Goal: Task Accomplishment & Management: Use online tool/utility

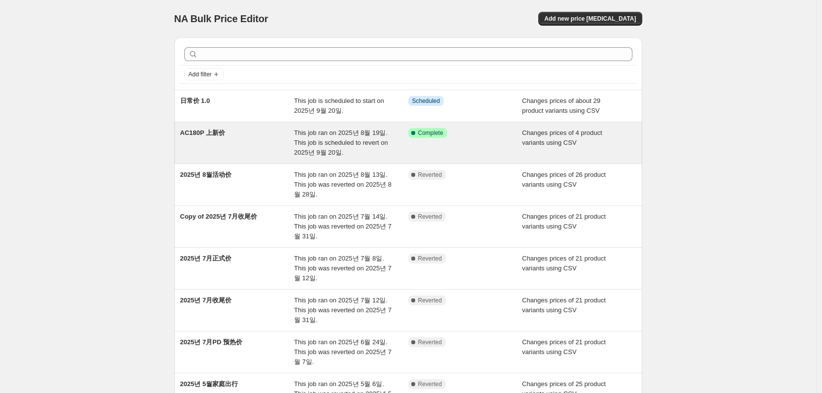
click at [246, 145] on div "AC180P 上新价" at bounding box center [237, 143] width 114 height 30
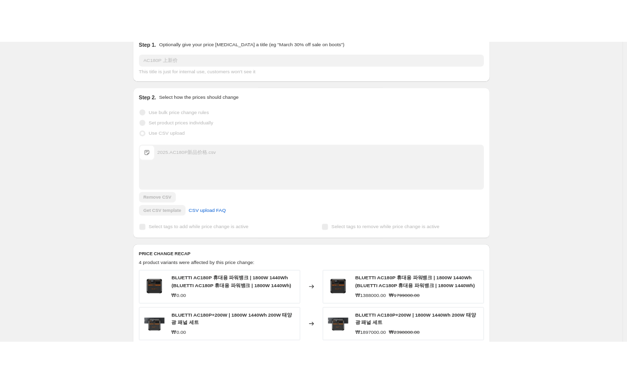
scroll to position [345, 0]
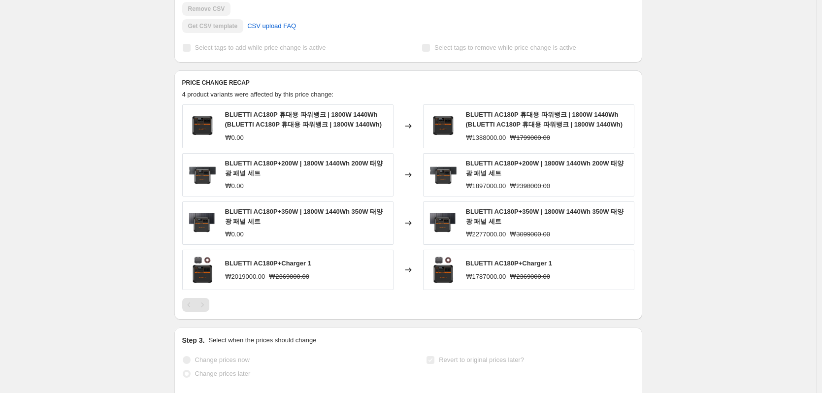
click at [741, 69] on div "AC180P 上新价. This page is ready AC180P 上新价 Success Complete Complete Price rever…" at bounding box center [408, 144] width 816 height 979
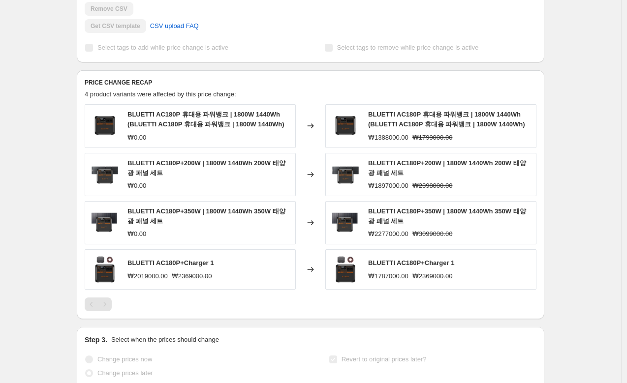
click at [420, 119] on span "BLUETTI AC180P 휴대용 파워뱅크 | 1800W 1440Wh (BLUETTI AC180P 휴대용 파워뱅크 | 1800W 1440Wh)" at bounding box center [446, 119] width 157 height 17
click at [419, 122] on span "BLUETTI AC180P 휴대용 파워뱅크 | 1800W 1440Wh (BLUETTI AC180P 휴대용 파워뱅크 | 1800W 1440Wh)" at bounding box center [446, 119] width 157 height 17
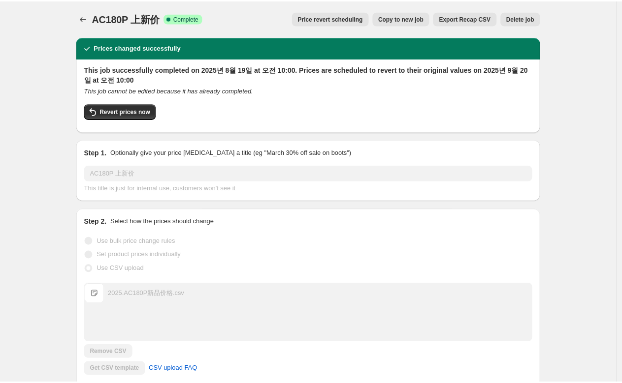
scroll to position [0, 0]
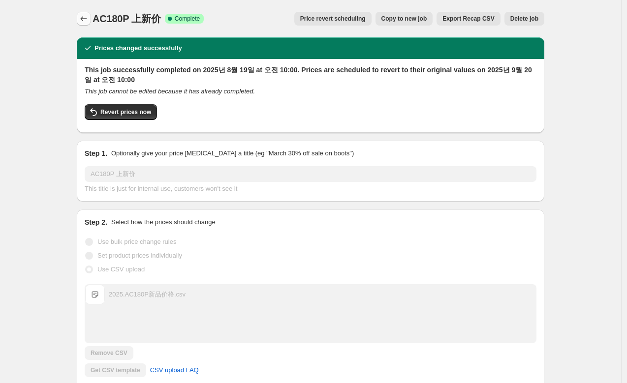
click at [86, 16] on icon "Price change jobs" at bounding box center [84, 19] width 10 height 10
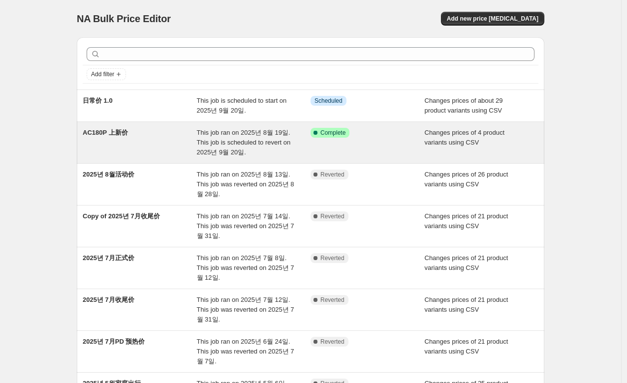
click at [163, 136] on div "AC180P 上新价" at bounding box center [140, 143] width 114 height 30
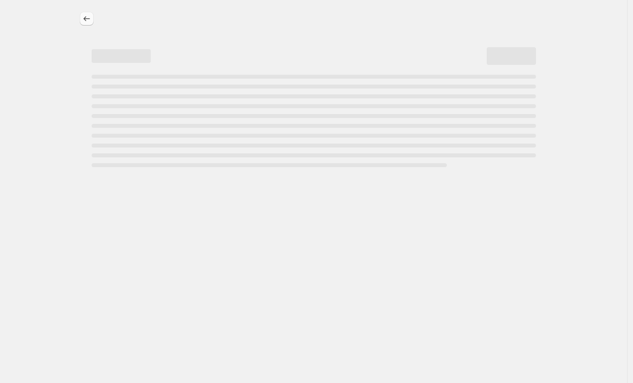
click at [82, 20] on icon "Price change jobs" at bounding box center [87, 19] width 10 height 10
click at [424, 29] on div "NA Bulk Price Editor. This page is ready NA Bulk Price Editor" at bounding box center [314, 18] width 468 height 37
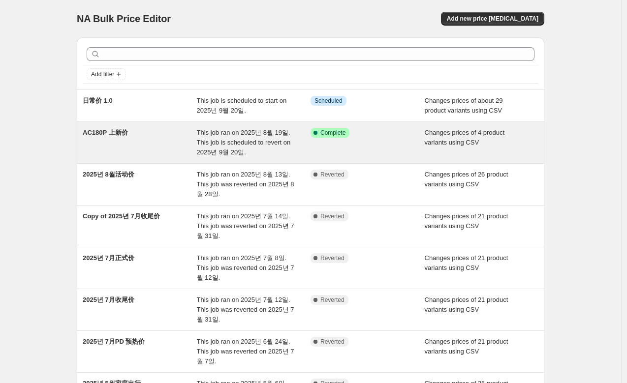
click at [145, 148] on div "AC180P 上新价" at bounding box center [140, 143] width 114 height 30
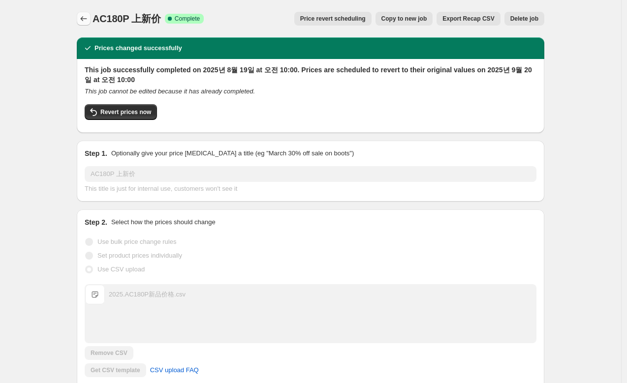
click at [84, 14] on button "Price change jobs" at bounding box center [84, 19] width 14 height 14
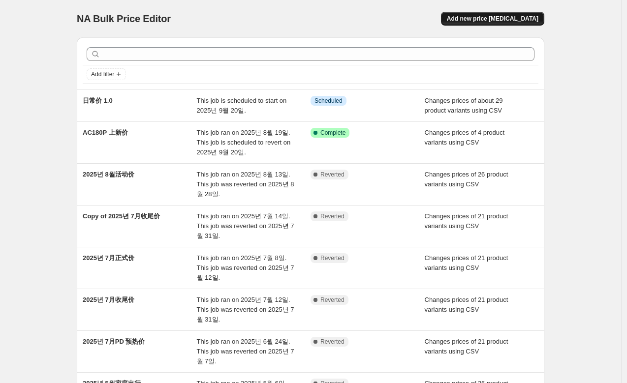
click at [515, 19] on span "Add new price [MEDICAL_DATA]" at bounding box center [493, 19] width 92 height 8
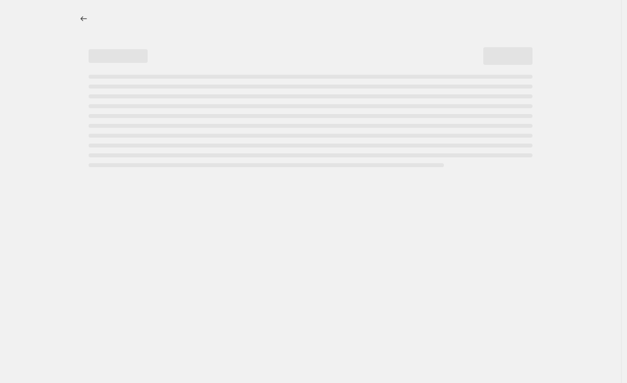
select select "percentage"
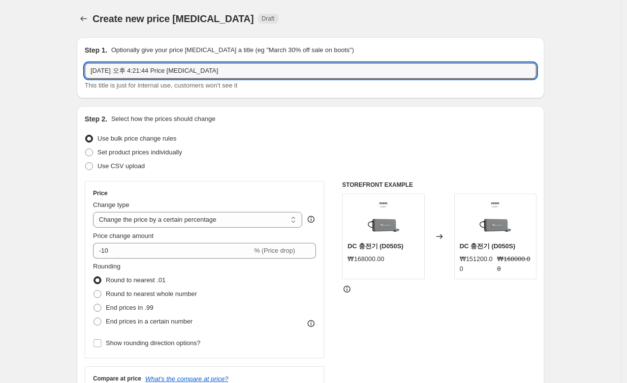
drag, startPoint x: 259, startPoint y: 73, endPoint x: 72, endPoint y: 73, distance: 187.1
type input "AC180P NEW"
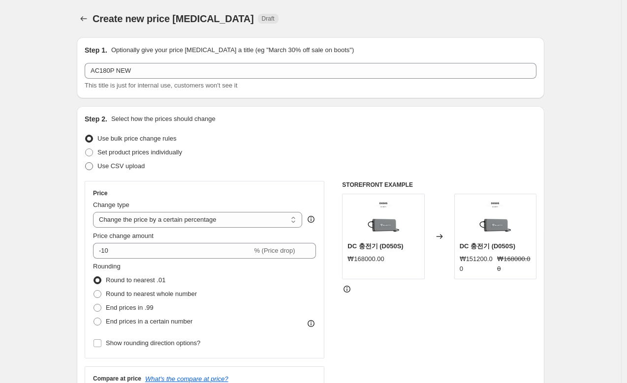
click at [134, 169] on span "Use CSV upload" at bounding box center [120, 165] width 47 height 7
click at [86, 163] on input "Use CSV upload" at bounding box center [85, 162] width 0 height 0
radio input "true"
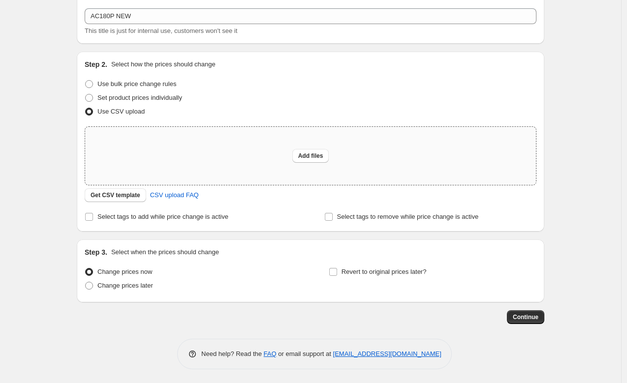
scroll to position [56, 0]
click at [141, 85] on span "Use bulk price change rules" at bounding box center [136, 82] width 79 height 7
click at [86, 80] on input "Use bulk price change rules" at bounding box center [85, 79] width 0 height 0
radio input "true"
select select "percentage"
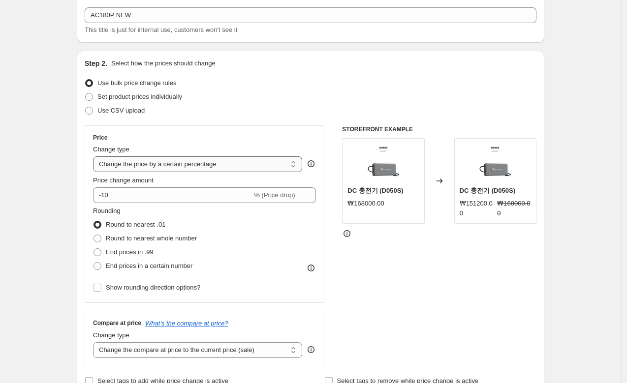
click at [174, 163] on select "Change the price to a certain amount Change the price by a certain amount Chang…" at bounding box center [197, 165] width 209 height 16
click at [124, 100] on span "Set product prices individually" at bounding box center [139, 96] width 85 height 7
click at [86, 94] on input "Set product prices individually" at bounding box center [85, 93] width 0 height 0
radio input "true"
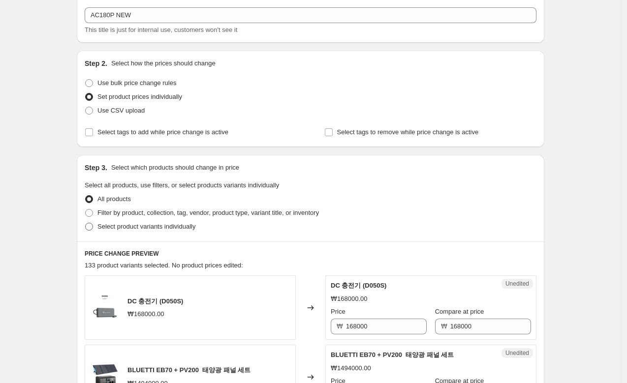
click at [133, 228] on span "Select product variants individually" at bounding box center [146, 226] width 98 height 7
click at [86, 223] on input "Select product variants individually" at bounding box center [85, 223] width 0 height 0
radio input "true"
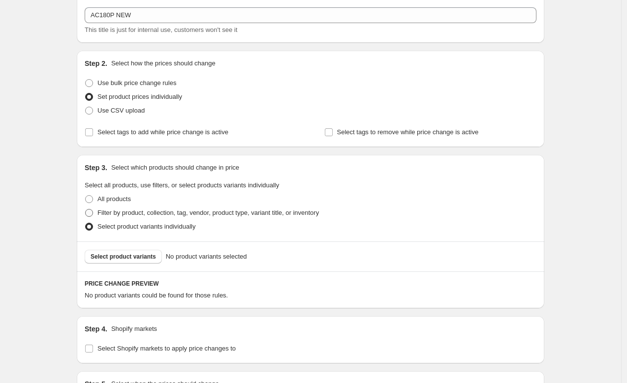
drag, startPoint x: 156, startPoint y: 216, endPoint x: 208, endPoint y: 217, distance: 51.7
click at [156, 216] on span "Filter by product, collection, tag, vendor, product type, variant title, or inv…" at bounding box center [208, 212] width 222 height 7
click at [86, 210] on input "Filter by product, collection, tag, vendor, product type, variant title, or inv…" at bounding box center [85, 209] width 0 height 0
radio input "true"
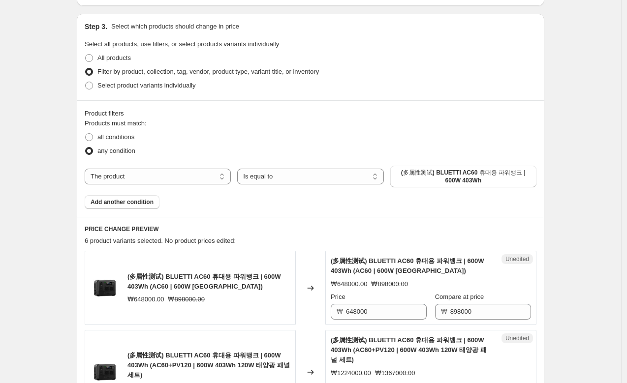
scroll to position [203, 0]
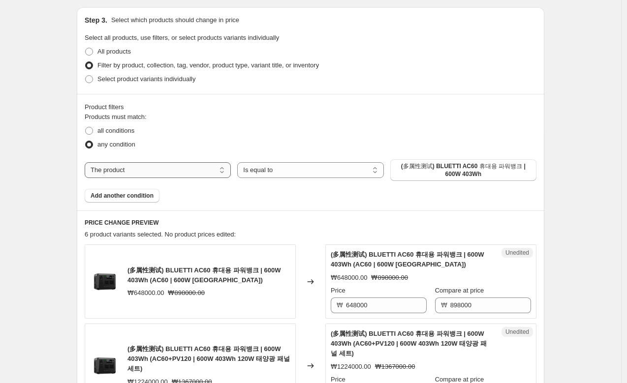
click at [189, 169] on select "The product The product's collection The product's tag The product's vendor The…" at bounding box center [158, 170] width 146 height 16
drag, startPoint x: 189, startPoint y: 169, endPoint x: 235, endPoint y: 173, distance: 46.4
click at [189, 169] on select "The product The product's collection The product's tag The product's vendor The…" at bounding box center [158, 170] width 146 height 16
click at [313, 174] on select "Is equal to Is not equal to" at bounding box center [310, 170] width 146 height 16
drag, startPoint x: 317, startPoint y: 177, endPoint x: 346, endPoint y: 176, distance: 29.0
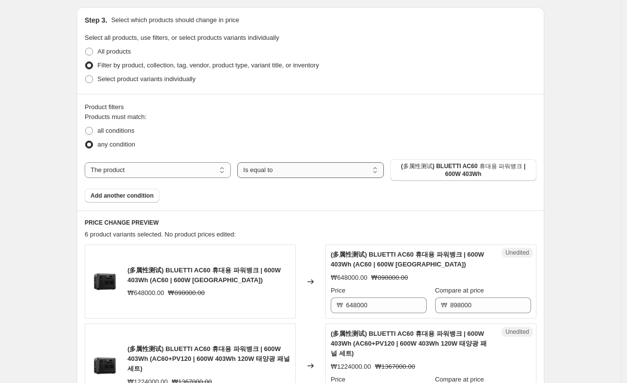
click at [317, 177] on select "Is equal to Is not equal to" at bounding box center [310, 170] width 146 height 16
click at [468, 172] on span "(多属性测试) BLUETTI AC60 휴대용 파워뱅크 | 600W 403Wh" at bounding box center [463, 170] width 134 height 16
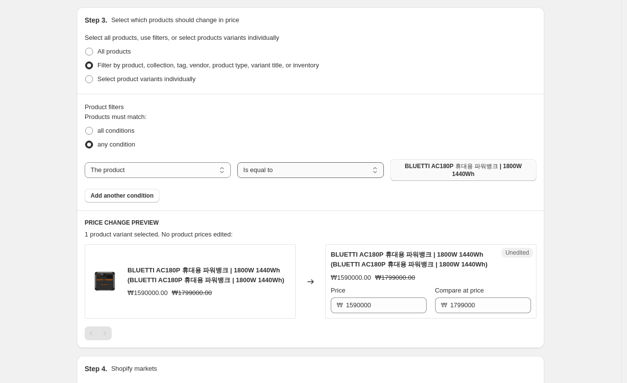
click at [343, 166] on select "Is equal to Is not equal to" at bounding box center [310, 170] width 146 height 16
click at [434, 165] on span "BLUETTI AC180P 휴대용 파워뱅크 | 1800W 1440Wh" at bounding box center [463, 170] width 134 height 16
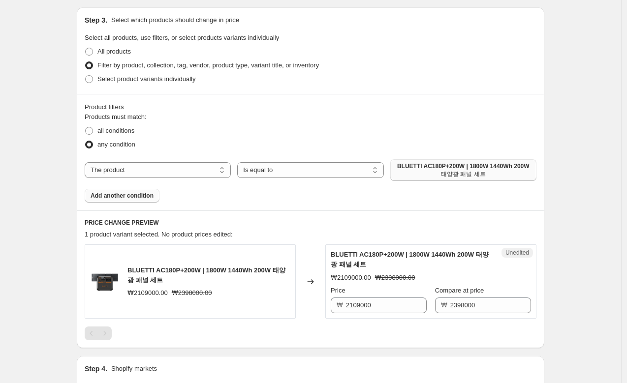
click at [150, 197] on span "Add another condition" at bounding box center [122, 196] width 63 height 8
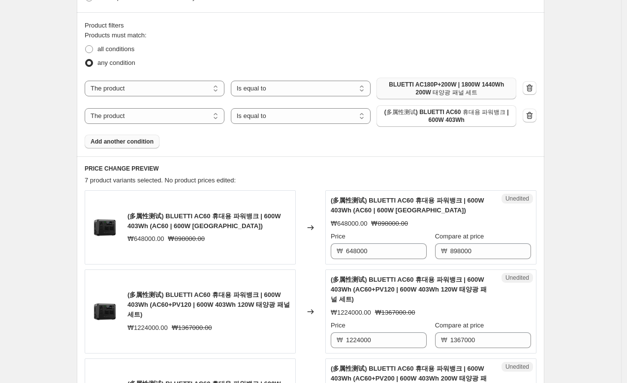
scroll to position [302, 0]
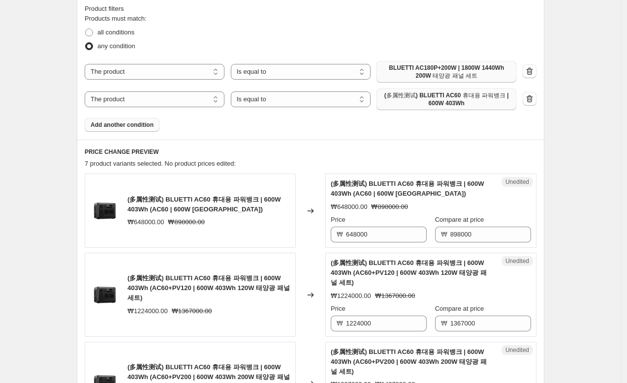
click at [458, 96] on span "(多属性测试) BLUETTI AC60 휴대용 파워뱅크 | 600W 403Wh" at bounding box center [446, 100] width 128 height 16
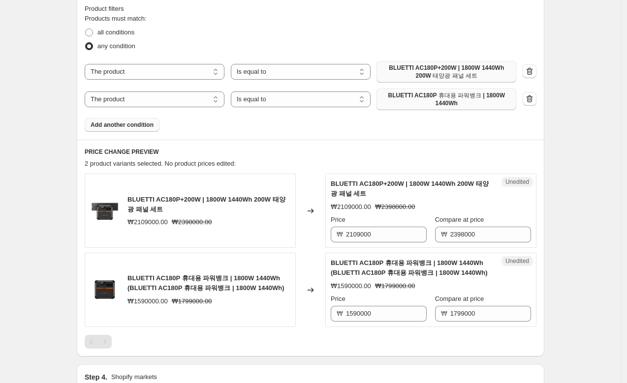
click at [137, 127] on span "Add another condition" at bounding box center [122, 125] width 63 height 8
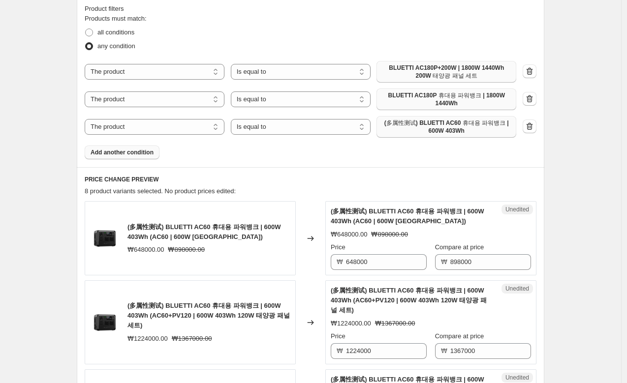
click at [423, 131] on span "(多属性测试) BLUETTI AC60 휴대용 파워뱅크 | 600W 403Wh" at bounding box center [446, 127] width 128 height 16
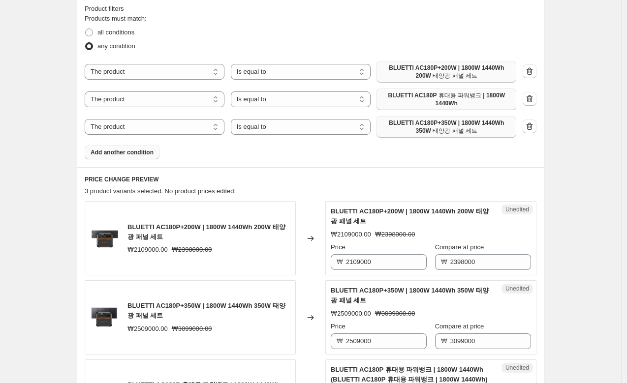
click at [131, 154] on span "Add another condition" at bounding box center [122, 153] width 63 height 8
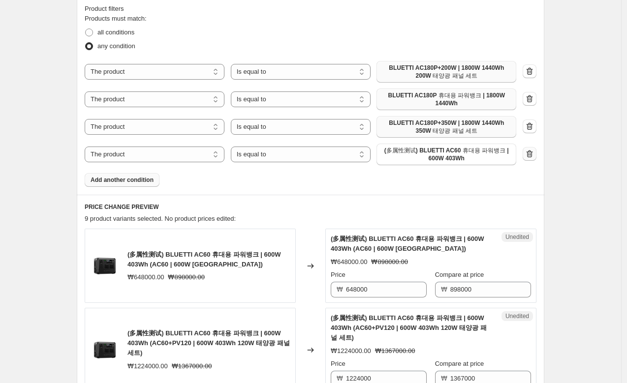
click at [535, 155] on icon "button" at bounding box center [530, 154] width 10 height 10
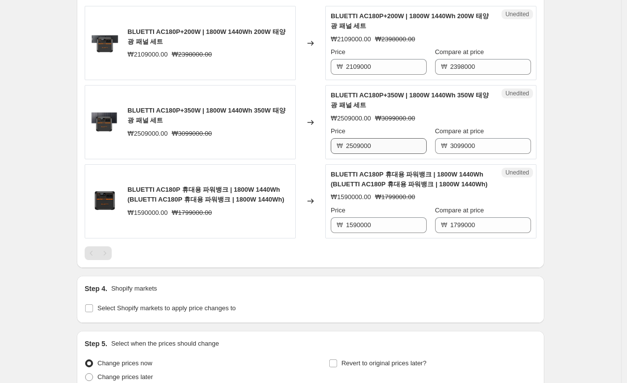
scroll to position [499, 0]
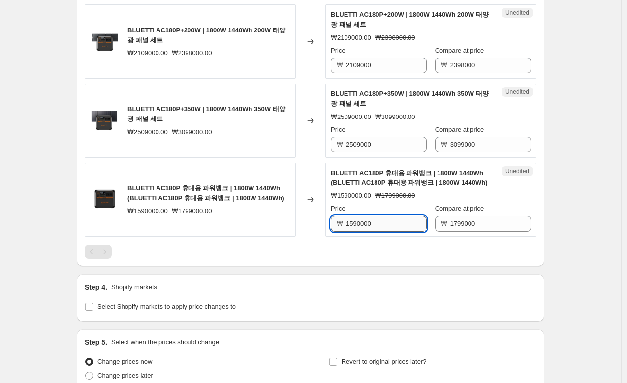
click at [396, 223] on input "1590000" at bounding box center [386, 224] width 81 height 16
paste input "1388000"
paste input "text"
type input "1388000"
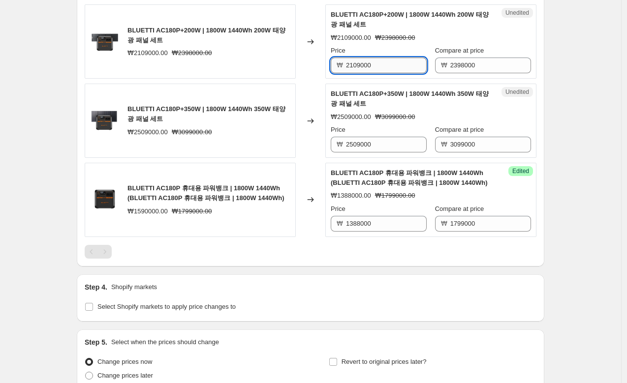
click at [394, 66] on input "2109000" at bounding box center [386, 66] width 81 height 16
paste input "1897"
type input "1897000"
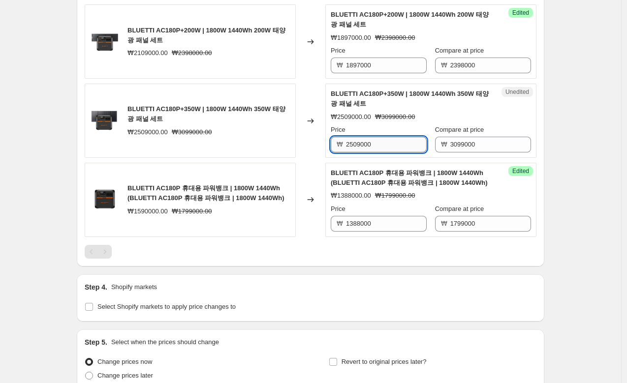
click at [382, 148] on input "2509000" at bounding box center [386, 145] width 81 height 16
paste input "277"
type input "2277000"
drag, startPoint x: 595, startPoint y: 168, endPoint x: 591, endPoint y: 174, distance: 6.7
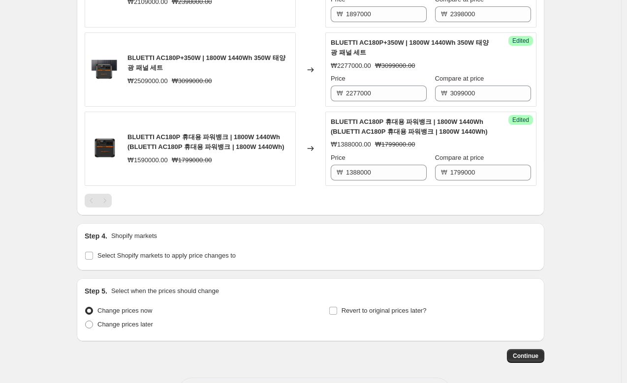
scroll to position [590, 0]
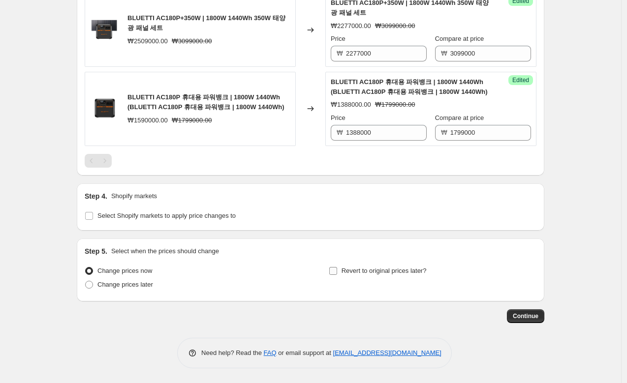
click at [355, 272] on span "Revert to original prices later?" at bounding box center [384, 270] width 85 height 7
click at [337, 272] on input "Revert to original prices later?" at bounding box center [333, 271] width 8 height 8
checkbox input "true"
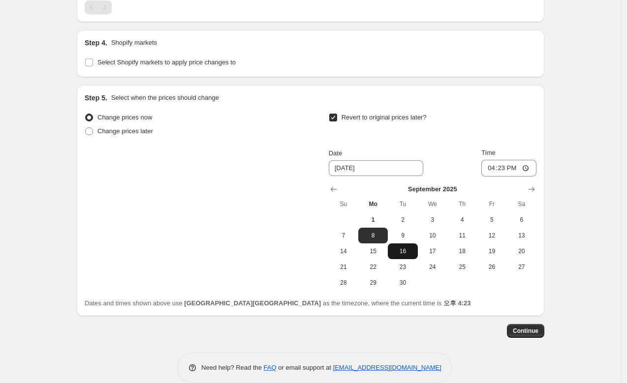
scroll to position [758, 0]
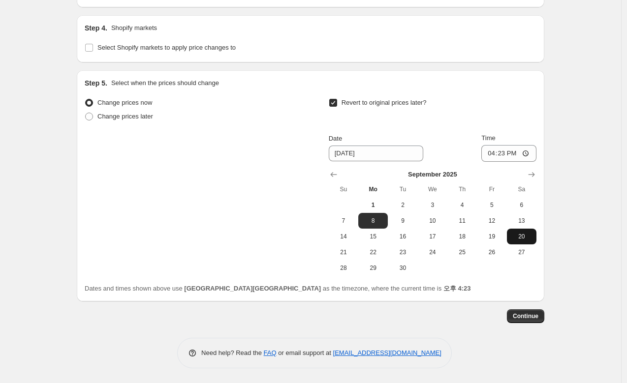
click at [525, 240] on span "20" at bounding box center [522, 237] width 22 height 8
type input "[DATE]"
click at [506, 153] on input "16:23" at bounding box center [508, 153] width 55 height 17
click at [530, 153] on input "16:23" at bounding box center [508, 153] width 55 height 17
type input "10:00"
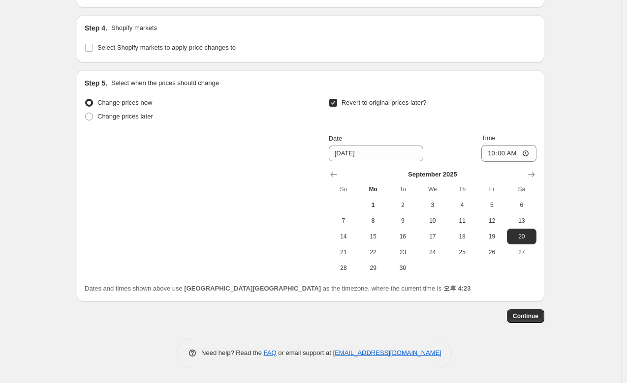
click at [535, 317] on span "Continue" at bounding box center [526, 317] width 26 height 8
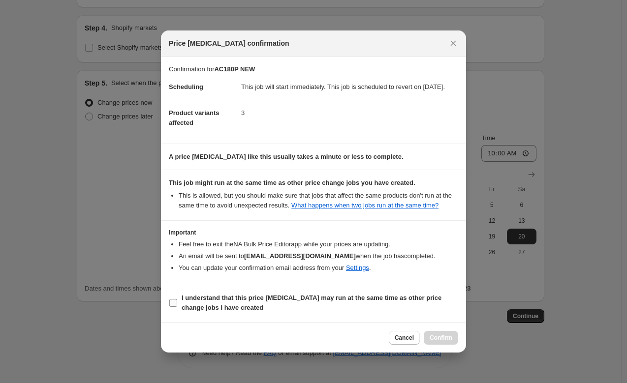
click at [179, 310] on label "I understand that this price change job may run at the same time as other price…" at bounding box center [313, 303] width 289 height 24
click at [177, 307] on input "I understand that this price change job may run at the same time as other price…" at bounding box center [173, 303] width 8 height 8
checkbox input "true"
click at [445, 342] on span "Confirm" at bounding box center [441, 338] width 23 height 8
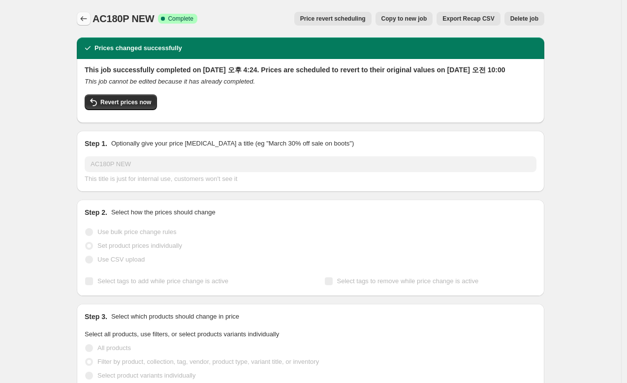
click at [82, 15] on icon "Price change jobs" at bounding box center [84, 19] width 10 height 10
